Goal: Information Seeking & Learning: Find specific fact

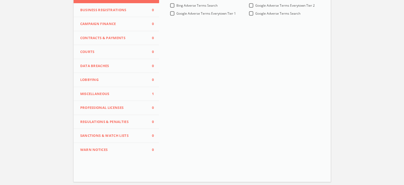
scroll to position [106, 0]
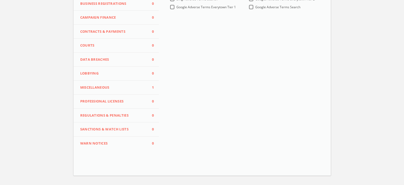
click at [115, 87] on span "Miscellaneous" at bounding box center [113, 87] width 66 height 5
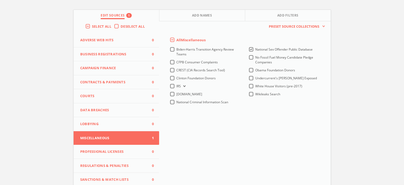
scroll to position [53, 0]
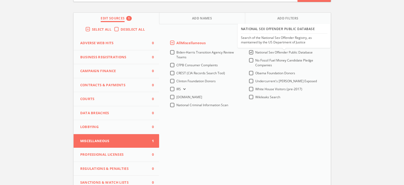
click at [260, 52] on span "National Sex Offender Public Database" at bounding box center [283, 52] width 57 height 5
click at [0, 0] on Database-all "National Sex Offender Public Database" at bounding box center [0, 0] width 0 height 0
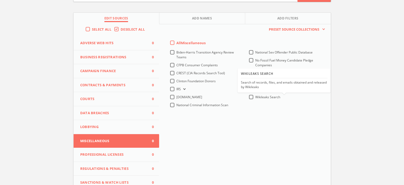
click at [270, 96] on span "Wikileaks Search" at bounding box center [267, 97] width 25 height 5
click at [0, 0] on Search-all "Wikileaks Search" at bounding box center [0, 0] width 0 height 0
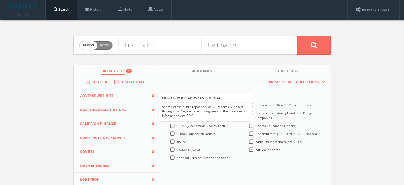
scroll to position [0, 0]
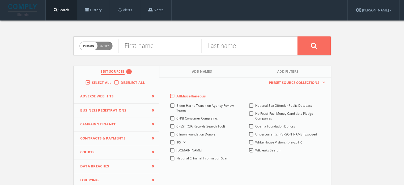
click at [106, 48] on span "Person Entity" at bounding box center [96, 46] width 33 height 8
checkbox input "true"
click at [137, 46] on input "text" at bounding box center [207, 46] width 179 height 14
paste input "Want Maietdcion"
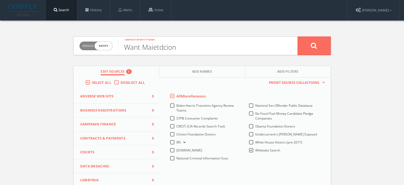
type input "Want Maietdcion"
click at [306, 50] on button at bounding box center [314, 45] width 33 height 19
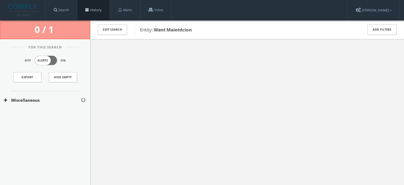
click at [86, 8] on link "History" at bounding box center [93, 10] width 32 height 20
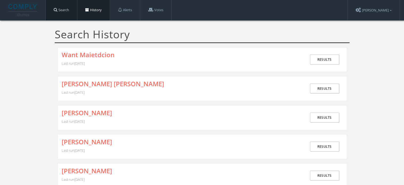
click at [60, 9] on link "Search" at bounding box center [61, 10] width 31 height 20
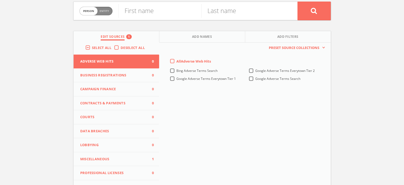
scroll to position [53, 0]
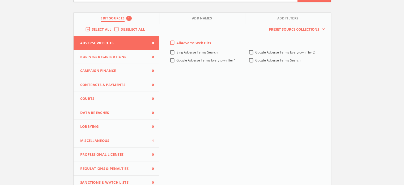
click at [125, 138] on span "Miscellaneous" at bounding box center [113, 140] width 66 height 5
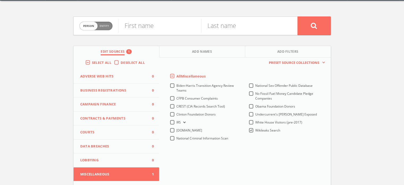
scroll to position [0, 0]
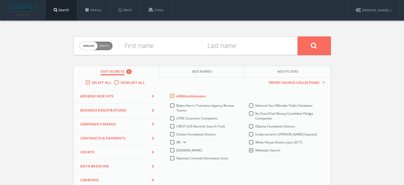
click at [111, 49] on span "Person Entity" at bounding box center [96, 46] width 33 height 8
checkbox input "true"
click at [142, 48] on input "text" at bounding box center [207, 46] width 179 height 14
paste input "[PERSON_NAME] [PERSON_NAME], JR."
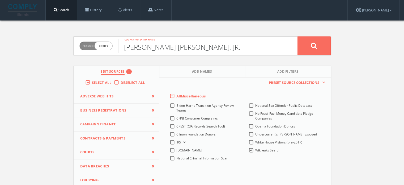
type input "[PERSON_NAME] [PERSON_NAME], JR."
click at [311, 46] on icon at bounding box center [314, 45] width 6 height 7
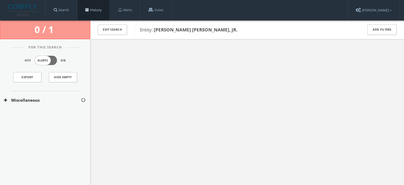
click at [94, 8] on link "History" at bounding box center [93, 10] width 32 height 20
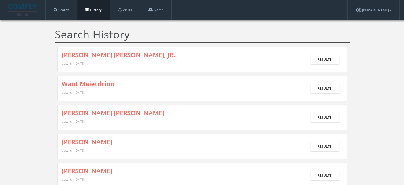
click at [96, 82] on link "Want Maietdcion" at bounding box center [88, 83] width 53 height 7
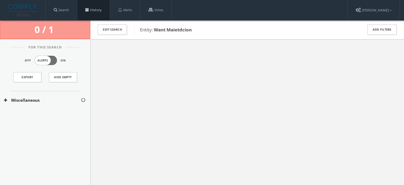
click at [94, 10] on link "History" at bounding box center [93, 10] width 32 height 20
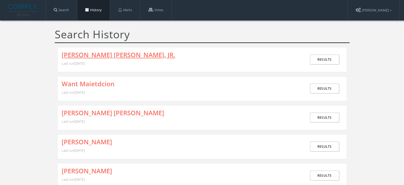
click at [114, 54] on link "[PERSON_NAME] [PERSON_NAME], JR." at bounding box center [119, 54] width 114 height 7
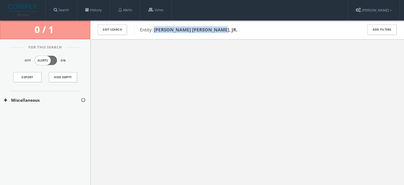
drag, startPoint x: 228, startPoint y: 33, endPoint x: 154, endPoint y: 31, distance: 74.1
click at [154, 31] on span "Entity: [PERSON_NAME] [PERSON_NAME], JR." at bounding box center [248, 29] width 216 height 7
copy b "[PERSON_NAME] [PERSON_NAME], JR."
click at [102, 11] on link "History" at bounding box center [93, 10] width 32 height 20
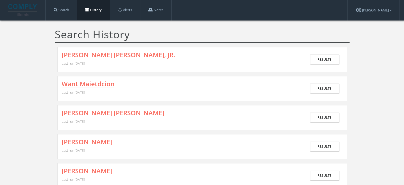
click at [100, 82] on link "Want Maietdcion" at bounding box center [88, 83] width 53 height 7
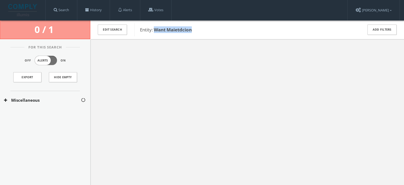
drag, startPoint x: 194, startPoint y: 29, endPoint x: 154, endPoint y: 31, distance: 40.7
click at [154, 31] on span "Entity: Want Maietdcion" at bounding box center [248, 29] width 216 height 7
drag, startPoint x: 153, startPoint y: 31, endPoint x: 156, endPoint y: 32, distance: 3.4
click at [156, 32] on b "Want Maietdcion" at bounding box center [173, 30] width 38 height 6
drag, startPoint x: 154, startPoint y: 30, endPoint x: 193, endPoint y: 28, distance: 39.4
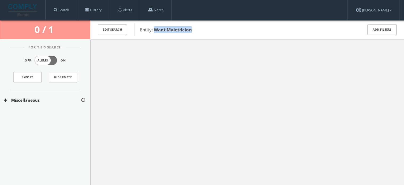
click at [193, 28] on span "Entity: Want Maietdcion" at bounding box center [248, 29] width 216 height 7
copy b "Want Maietdcion"
click at [103, 11] on link "History" at bounding box center [93, 10] width 32 height 20
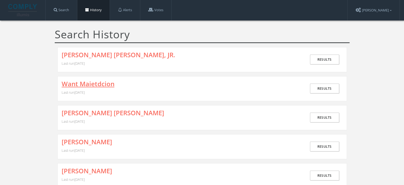
click at [81, 83] on link "Want Maietdcion" at bounding box center [88, 83] width 53 height 7
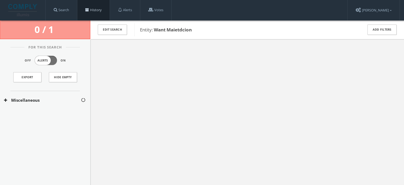
click at [92, 11] on link "History" at bounding box center [93, 10] width 32 height 20
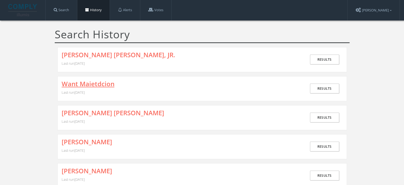
click at [103, 86] on link "Want Maietdcion" at bounding box center [88, 83] width 53 height 7
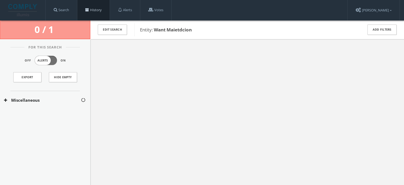
click at [89, 12] on link "History" at bounding box center [93, 10] width 32 height 20
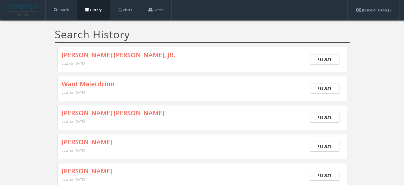
click at [107, 83] on link "Want Maietdcion" at bounding box center [88, 83] width 53 height 7
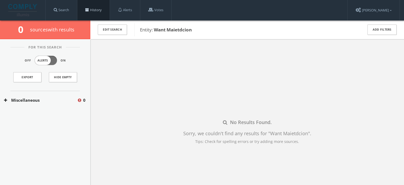
click at [89, 14] on link "History" at bounding box center [93, 10] width 32 height 20
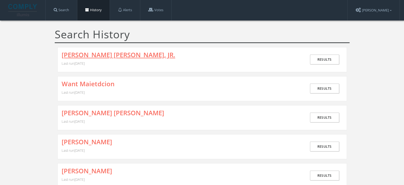
click at [103, 57] on link "[PERSON_NAME] [PERSON_NAME], JR." at bounding box center [119, 54] width 114 height 7
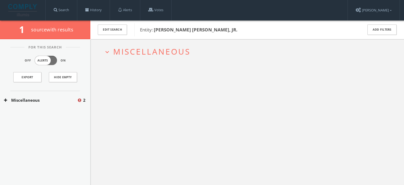
click at [139, 52] on span "Miscellaneous" at bounding box center [151, 51] width 77 height 11
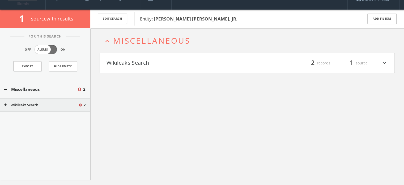
click at [147, 66] on button "Wikileaks Search" at bounding box center [177, 62] width 141 height 9
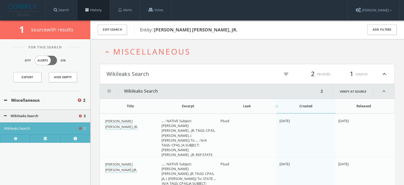
click at [89, 11] on span at bounding box center [87, 10] width 4 height 4
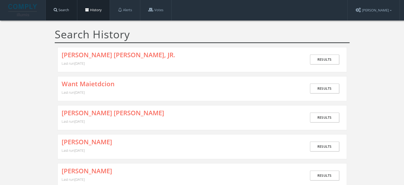
click at [62, 15] on link "Search" at bounding box center [61, 10] width 31 height 20
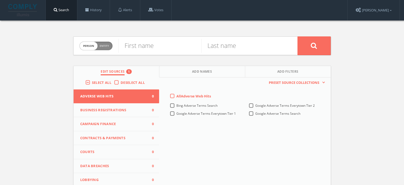
click at [105, 47] on span "Entity" at bounding box center [104, 46] width 9 height 4
checkbox input "true"
click at [137, 49] on input "text" at bounding box center [207, 46] width 179 height 14
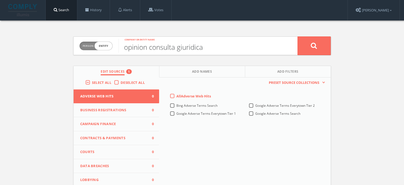
type input "opinion consulta giuridica"
click at [298, 36] on button at bounding box center [314, 45] width 33 height 19
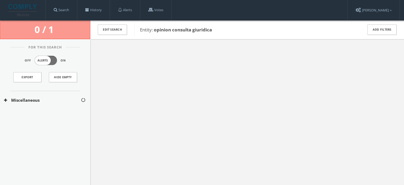
click at [44, 101] on button "Miscellaneous" at bounding box center [42, 100] width 77 height 6
click at [41, 115] on button "Wikileaks Search" at bounding box center [42, 115] width 77 height 5
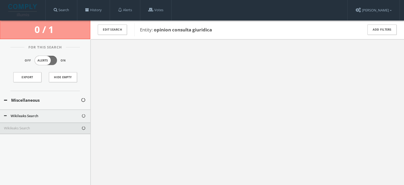
click at [42, 130] on div "Wikileaks Search" at bounding box center [45, 128] width 90 height 12
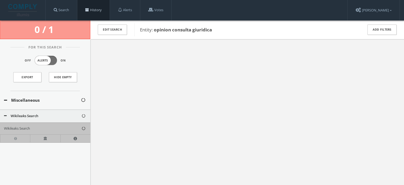
click at [92, 7] on link "History" at bounding box center [93, 10] width 32 height 20
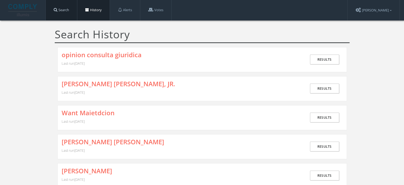
click at [64, 10] on link "Search" at bounding box center [61, 10] width 31 height 20
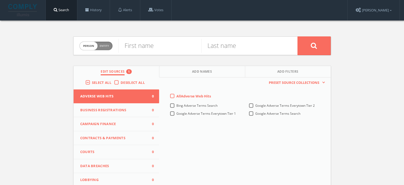
click at [110, 48] on span "Person Entity" at bounding box center [96, 46] width 33 height 8
checkbox input "true"
click at [141, 49] on input "text" at bounding box center [207, 46] width 179 height 14
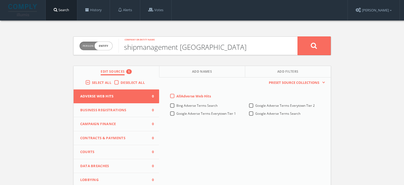
type input "shipmanagement cyprus"
click at [298, 36] on button at bounding box center [314, 45] width 33 height 19
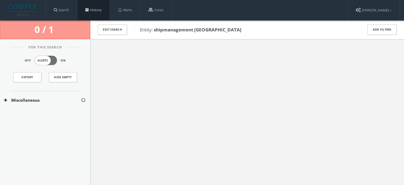
click at [90, 16] on link "History" at bounding box center [93, 10] width 32 height 20
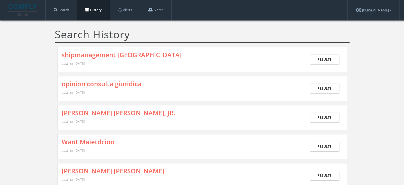
click at [113, 87] on div "opinion consulta giuridica Last run August 22nd, 2025" at bounding box center [184, 88] width 245 height 16
click at [113, 85] on link "opinion consulta giuridica" at bounding box center [102, 83] width 80 height 7
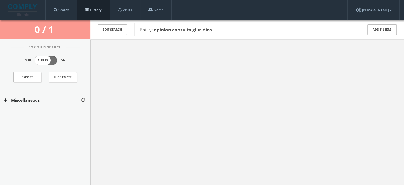
click at [89, 14] on link "History" at bounding box center [93, 10] width 32 height 20
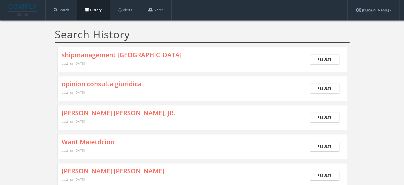
click at [74, 84] on link "opinion consulta giuridica" at bounding box center [102, 83] width 80 height 7
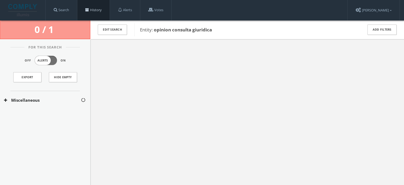
click at [87, 11] on span at bounding box center [87, 10] width 4 height 4
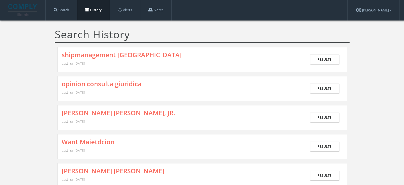
click at [78, 80] on link "opinion consulta giuridica" at bounding box center [102, 83] width 80 height 7
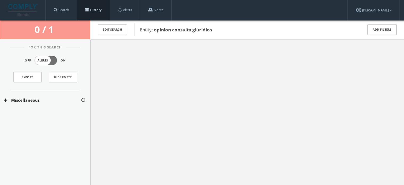
click at [101, 9] on link "History" at bounding box center [93, 10] width 32 height 20
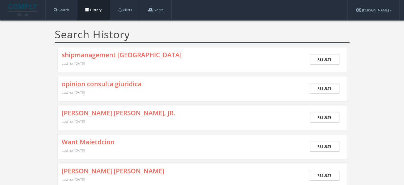
click at [121, 84] on link "opinion consulta giuridica" at bounding box center [102, 83] width 80 height 7
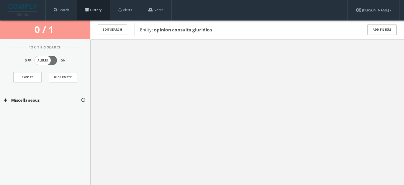
click at [94, 12] on link "History" at bounding box center [93, 10] width 32 height 20
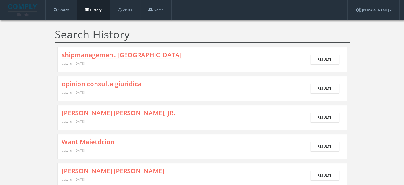
click at [96, 57] on link "shipmanagement cyprus" at bounding box center [122, 54] width 120 height 7
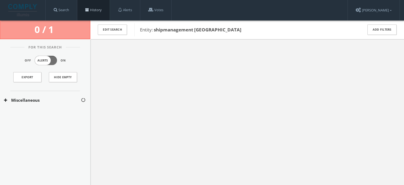
click at [98, 12] on link "History" at bounding box center [93, 10] width 32 height 20
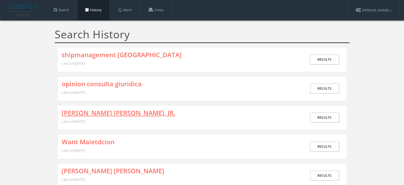
click at [108, 110] on link "[PERSON_NAME] [PERSON_NAME], JR." at bounding box center [119, 112] width 114 height 7
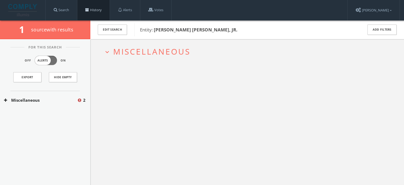
click at [92, 14] on link "History" at bounding box center [93, 10] width 32 height 20
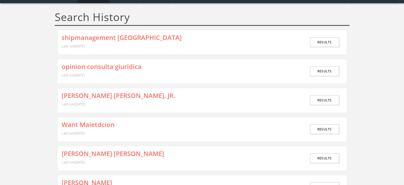
scroll to position [27, 0]
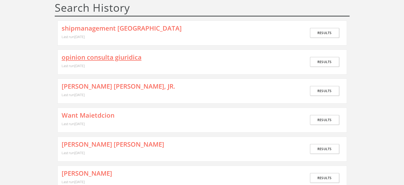
click at [99, 58] on link "opinion consulta giuridica" at bounding box center [102, 57] width 80 height 7
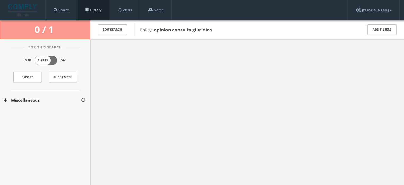
click at [98, 6] on link "History" at bounding box center [93, 10] width 32 height 20
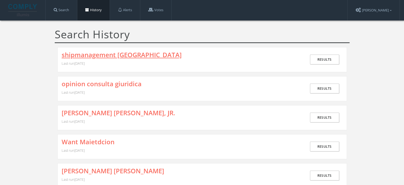
click at [103, 56] on link "shipmanagement cyprus" at bounding box center [122, 54] width 120 height 7
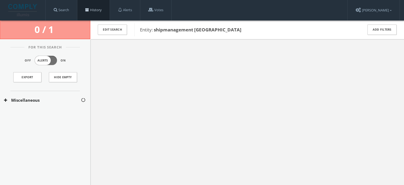
click at [93, 11] on link "History" at bounding box center [93, 10] width 32 height 20
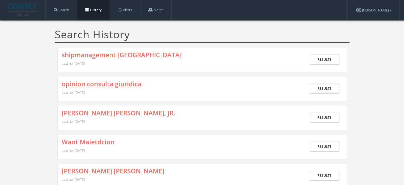
click at [110, 82] on link "opinion consulta giuridica" at bounding box center [102, 83] width 80 height 7
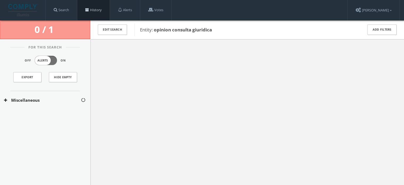
click at [103, 12] on link "History" at bounding box center [93, 10] width 32 height 20
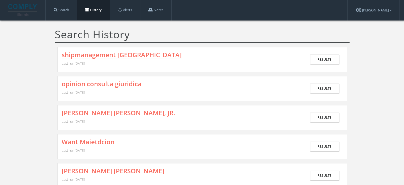
click at [113, 55] on link "shipmanagement cyprus" at bounding box center [122, 54] width 120 height 7
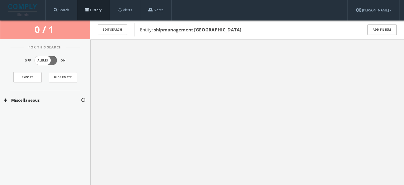
click at [94, 10] on link "History" at bounding box center [93, 10] width 32 height 20
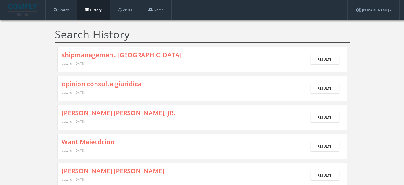
click at [120, 85] on link "opinion consulta giuridica" at bounding box center [102, 83] width 80 height 7
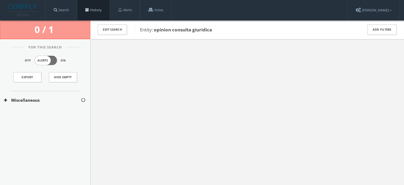
click at [98, 15] on link "History" at bounding box center [93, 10] width 32 height 20
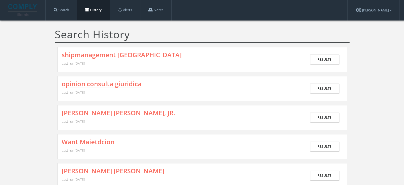
click at [96, 84] on link "opinion consulta giuridica" at bounding box center [102, 83] width 80 height 7
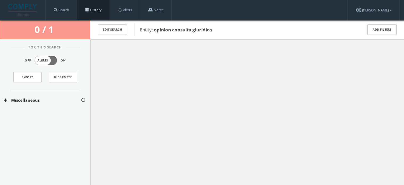
click at [94, 10] on link "History" at bounding box center [93, 10] width 32 height 20
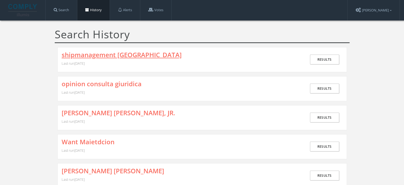
click at [104, 57] on link "shipmanagement cyprus" at bounding box center [122, 54] width 120 height 7
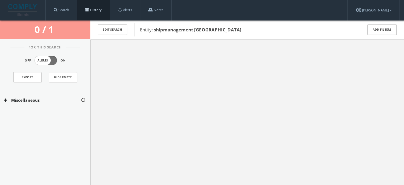
click at [98, 13] on link "History" at bounding box center [93, 10] width 32 height 20
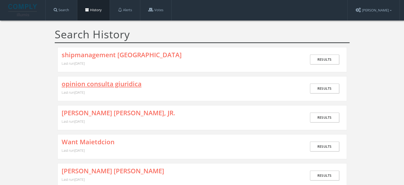
click at [118, 83] on link "opinion consulta giuridica" at bounding box center [102, 83] width 80 height 7
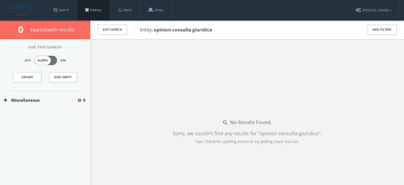
click at [96, 11] on link "History" at bounding box center [93, 10] width 32 height 20
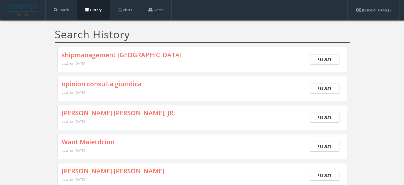
click at [96, 53] on link "shipmanagement cyprus" at bounding box center [122, 54] width 120 height 7
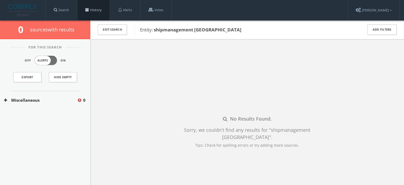
click at [95, 9] on link "History" at bounding box center [93, 10] width 32 height 20
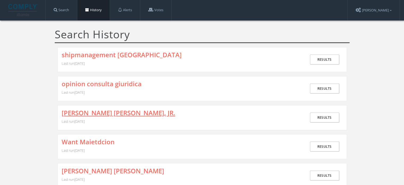
click at [111, 111] on link "[PERSON_NAME] [PERSON_NAME], JR." at bounding box center [119, 112] width 114 height 7
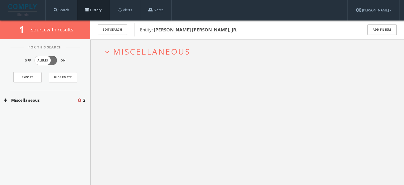
click at [93, 12] on link "History" at bounding box center [93, 10] width 32 height 20
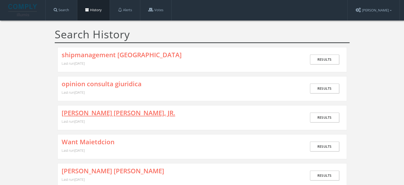
click at [97, 113] on link "[PERSON_NAME] [PERSON_NAME], JR." at bounding box center [119, 112] width 114 height 7
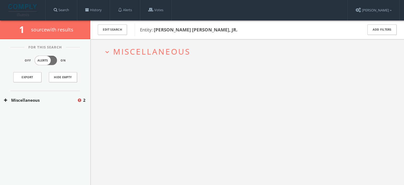
click at [140, 53] on span "Miscellaneous" at bounding box center [151, 51] width 77 height 11
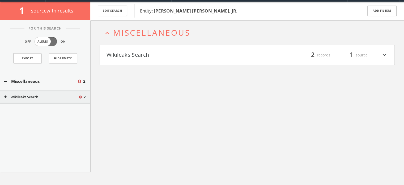
scroll to position [20, 0]
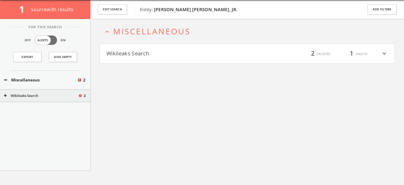
click at [139, 63] on div "expand_less Miscellaneous Wikileaks Search filter_list 2 records 1 source expan…" at bounding box center [247, 111] width 314 height 185
click at [139, 58] on h4 "Wikileaks Search filter_list 2 records 1 source expand_more" at bounding box center [247, 54] width 295 height 20
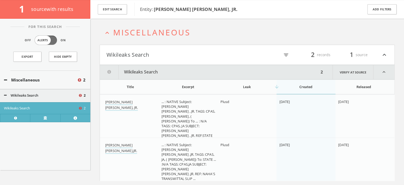
scroll to position [0, 0]
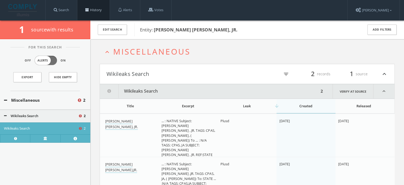
click at [94, 10] on link "History" at bounding box center [93, 10] width 32 height 20
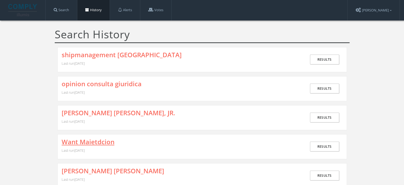
click at [96, 141] on link "Want Maietdcion" at bounding box center [88, 141] width 53 height 7
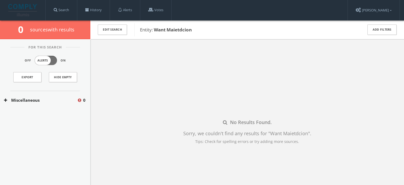
click at [48, 100] on button "Miscellaneous" at bounding box center [40, 100] width 73 height 6
click at [41, 114] on button "Wikileaks Search" at bounding box center [41, 115] width 74 height 5
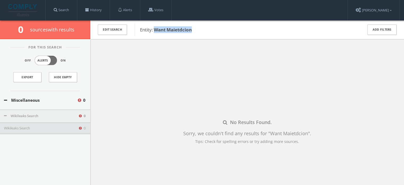
drag, startPoint x: 154, startPoint y: 28, endPoint x: 196, endPoint y: 28, distance: 41.4
click at [196, 28] on span "Entity: Want Maietdcion" at bounding box center [248, 29] width 216 height 7
copy b "Want Maietdcion"
click at [71, 130] on button "Wikileaks Search" at bounding box center [41, 127] width 74 height 5
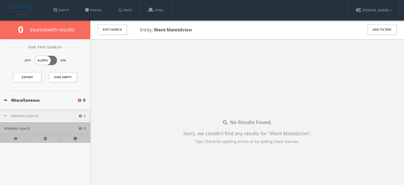
click at [116, 138] on div "No Results Found. Sorry, we couldn't find any results for " Want Maietdcion " .…" at bounding box center [247, 131] width 314 height 185
click at [150, 140] on div "No Results Found. Sorry, we couldn't find any results for " Want Maietdcion " .…" at bounding box center [247, 131] width 314 height 185
click at [120, 140] on div "No Results Found. Sorry, we couldn't find any results for " Want Maietdcion " .…" at bounding box center [247, 131] width 314 height 185
drag, startPoint x: 154, startPoint y: 29, endPoint x: 190, endPoint y: 24, distance: 37.0
click at [190, 24] on div "Entity: Want Maietdcion" at bounding box center [245, 29] width 222 height 13
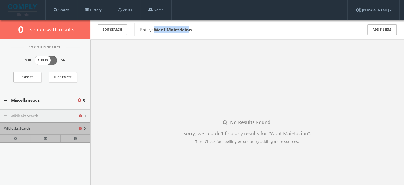
click at [189, 27] on b "Want Maietdcion" at bounding box center [173, 30] width 38 height 6
drag, startPoint x: 155, startPoint y: 30, endPoint x: 193, endPoint y: 32, distance: 38.0
click at [193, 32] on span "Entity: Want Maietdcion" at bounding box center [248, 29] width 216 height 7
copy b "Want Maietdcion"
click at [88, 12] on link "History" at bounding box center [93, 10] width 32 height 20
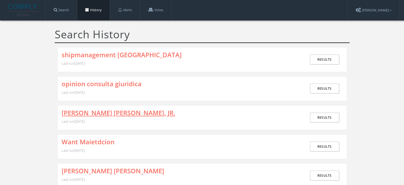
click at [103, 112] on link "[PERSON_NAME] [PERSON_NAME], JR." at bounding box center [119, 112] width 114 height 7
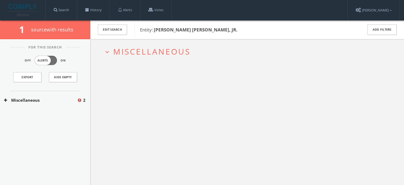
click at [49, 97] on button "Miscellaneous" at bounding box center [40, 100] width 73 height 6
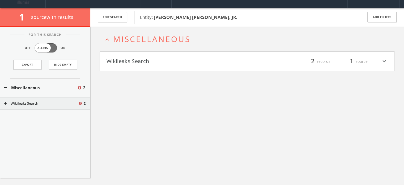
click at [41, 108] on div "Wikileaks Search 2" at bounding box center [45, 103] width 90 height 13
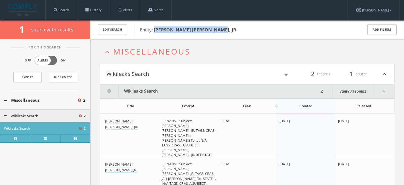
drag, startPoint x: 155, startPoint y: 29, endPoint x: 226, endPoint y: 28, distance: 70.9
click at [226, 28] on span "Entity: [PERSON_NAME] [PERSON_NAME], JR." at bounding box center [248, 29] width 216 height 7
copy b "[PERSON_NAME] [PERSON_NAME], JR."
click at [208, 41] on h2 "expand_less Miscellaneous" at bounding box center [247, 51] width 295 height 25
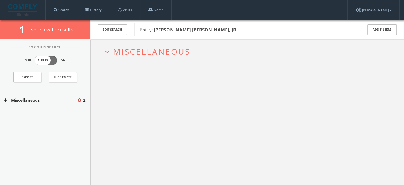
click at [190, 50] on span "Miscellaneous" at bounding box center [151, 51] width 77 height 11
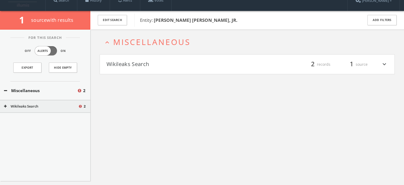
click at [188, 66] on button "Wikileaks Search" at bounding box center [177, 64] width 141 height 9
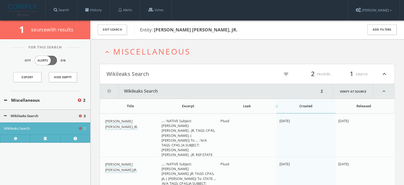
click at [155, 32] on b "[PERSON_NAME] [PERSON_NAME], JR." at bounding box center [196, 30] width 84 height 6
drag, startPoint x: 155, startPoint y: 28, endPoint x: 224, endPoint y: 24, distance: 69.2
click at [224, 24] on div "Entity: [PERSON_NAME] [PERSON_NAME], JR." at bounding box center [245, 29] width 222 height 13
copy b "[PERSON_NAME] [PERSON_NAME], JR."
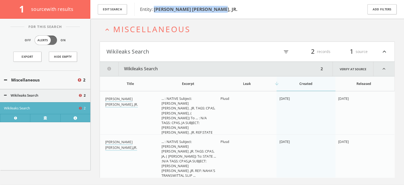
scroll to position [36, 0]
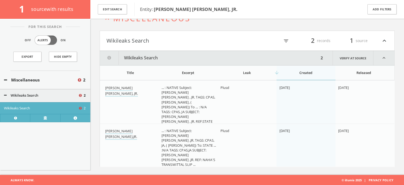
click at [176, 110] on span "... : NATIVE Subject: SAMUEL THOMAS EDWARDS , JR. TAGS: CPAS, JA, ( EDWARDS , S…" at bounding box center [189, 107] width 54 height 44
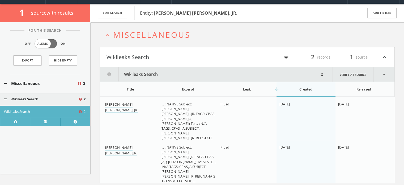
scroll to position [0, 0]
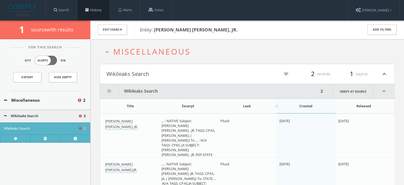
click at [88, 13] on link "History" at bounding box center [93, 10] width 32 height 20
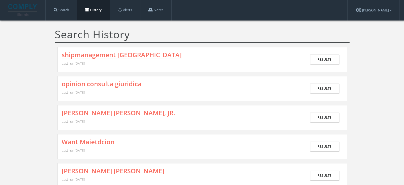
click at [129, 54] on link "shipmanagement cyprus" at bounding box center [122, 54] width 120 height 7
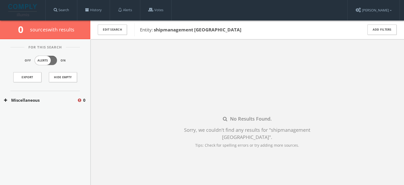
click at [45, 99] on button "Miscellaneous" at bounding box center [40, 100] width 73 height 6
click at [36, 111] on div "Wikileaks Search 0" at bounding box center [45, 115] width 90 height 13
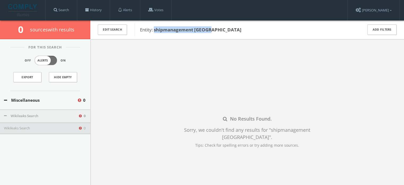
drag, startPoint x: 154, startPoint y: 27, endPoint x: 211, endPoint y: 31, distance: 57.0
click at [211, 31] on span "Entity: shipmanagement cyprus" at bounding box center [248, 29] width 216 height 7
copy b "shipmanagement cyprus"
click at [85, 10] on link "History" at bounding box center [93, 10] width 32 height 20
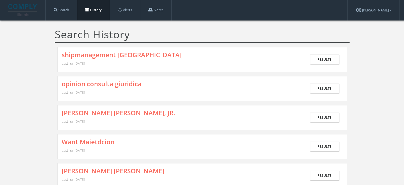
click at [114, 53] on link "shipmanagement cyprus" at bounding box center [122, 54] width 120 height 7
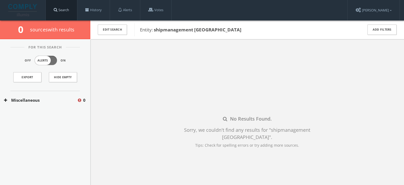
click at [70, 12] on link "Search" at bounding box center [61, 10] width 31 height 20
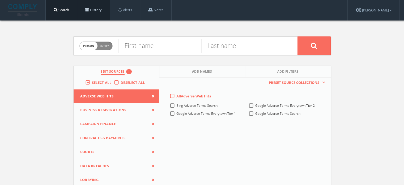
click at [93, 13] on link "History" at bounding box center [93, 10] width 32 height 20
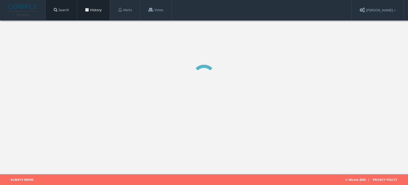
click at [63, 12] on link "Search" at bounding box center [61, 10] width 31 height 20
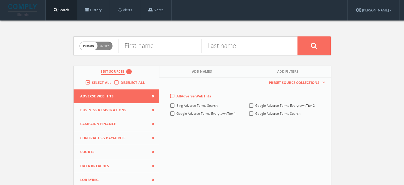
drag, startPoint x: 100, startPoint y: 47, endPoint x: 117, endPoint y: 45, distance: 16.8
click at [102, 46] on span "Person Entity" at bounding box center [96, 46] width 33 height 8
checkbox input "true"
click at [139, 49] on input "text" at bounding box center [207, 46] width 179 height 14
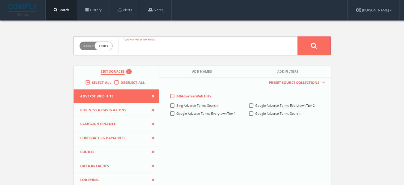
paste input "C-Risk-assessment-JPG-Shipmanagement_Cyprus_Ltd"
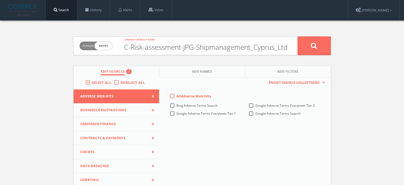
type input "C-Risk-assessment-JPG-Shipmanagement_Cyprus_Ltd"
click at [311, 50] on button at bounding box center [314, 45] width 33 height 19
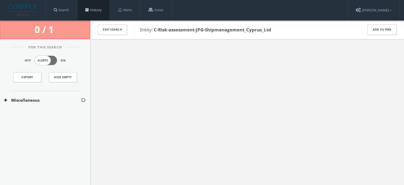
click at [91, 11] on link "History" at bounding box center [93, 10] width 32 height 20
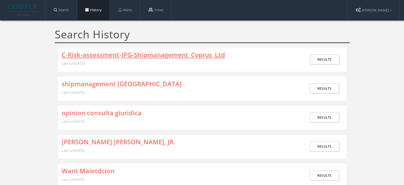
click at [99, 51] on link "C-Risk-assessment-JPG-Shipmanagement_Cyprus_Ltd" at bounding box center [143, 54] width 163 height 7
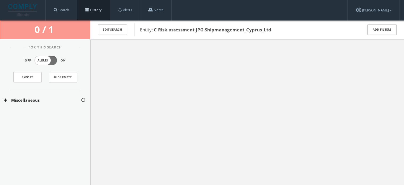
click at [106, 10] on link "History" at bounding box center [93, 10] width 32 height 20
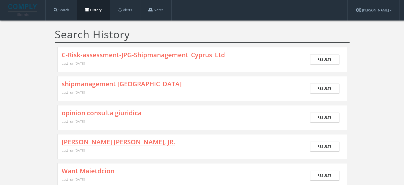
click at [117, 138] on link "[PERSON_NAME] [PERSON_NAME], JR." at bounding box center [119, 141] width 114 height 7
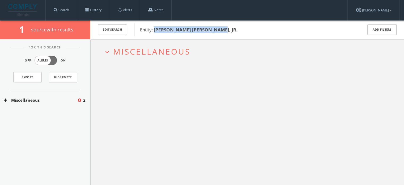
drag, startPoint x: 226, startPoint y: 31, endPoint x: 154, endPoint y: 27, distance: 72.4
click at [154, 27] on span "Entity: [PERSON_NAME] [PERSON_NAME], JR." at bounding box center [248, 29] width 216 height 7
copy b "[PERSON_NAME] [PERSON_NAME], JR."
click at [95, 10] on link "History" at bounding box center [93, 10] width 32 height 20
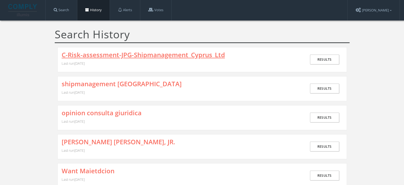
click at [109, 52] on link "C-Risk-assessment-JPG-Shipmanagement_Cyprus_Ltd" at bounding box center [143, 54] width 163 height 7
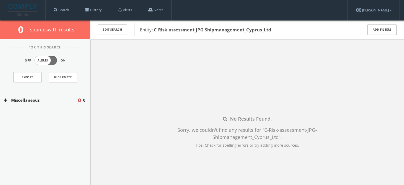
click at [41, 100] on button "Miscellaneous" at bounding box center [40, 100] width 73 height 6
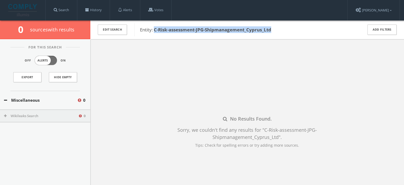
drag, startPoint x: 154, startPoint y: 29, endPoint x: 274, endPoint y: 31, distance: 119.6
click at [274, 31] on span "Entity: C-Risk-assessment-JPG-Shipmanagement_Cyprus_Ltd" at bounding box center [248, 29] width 216 height 7
copy b "C-Risk-assessment-JPG-Shipmanagement_Cyprus_Ltd"
click at [42, 113] on button "Wikileaks Search" at bounding box center [41, 115] width 74 height 5
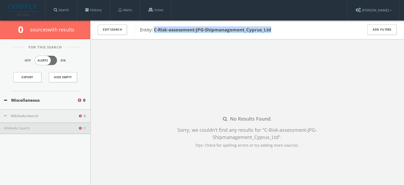
click at [53, 126] on button "Wikileaks Search" at bounding box center [41, 127] width 74 height 5
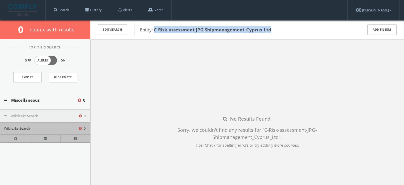
copy b "C-Risk-assessment-JPG-Shipmanagement_Cyprus_Ltd"
